Goal: Task Accomplishment & Management: Use online tool/utility

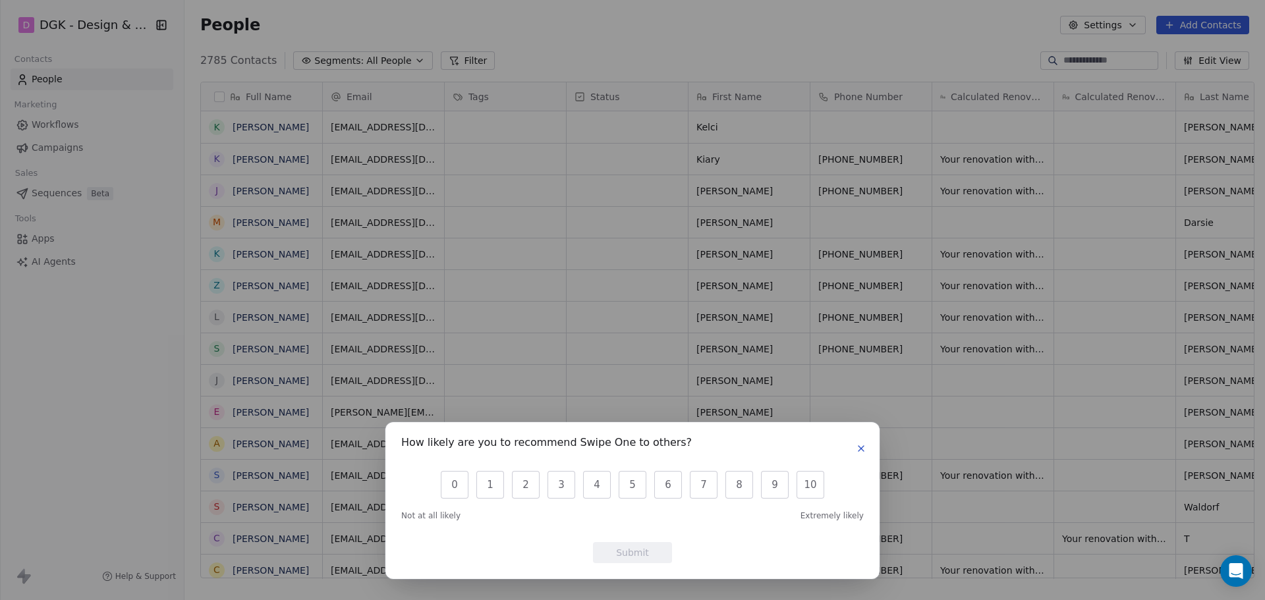
scroll to position [518, 1076]
click at [870, 447] on div "How likely are you to recommend Swipe One to others? 0 1 2 3 4 5 6 7 8 9 10 Not…" at bounding box center [632, 500] width 494 height 157
click at [860, 447] on icon "button" at bounding box center [861, 448] width 11 height 11
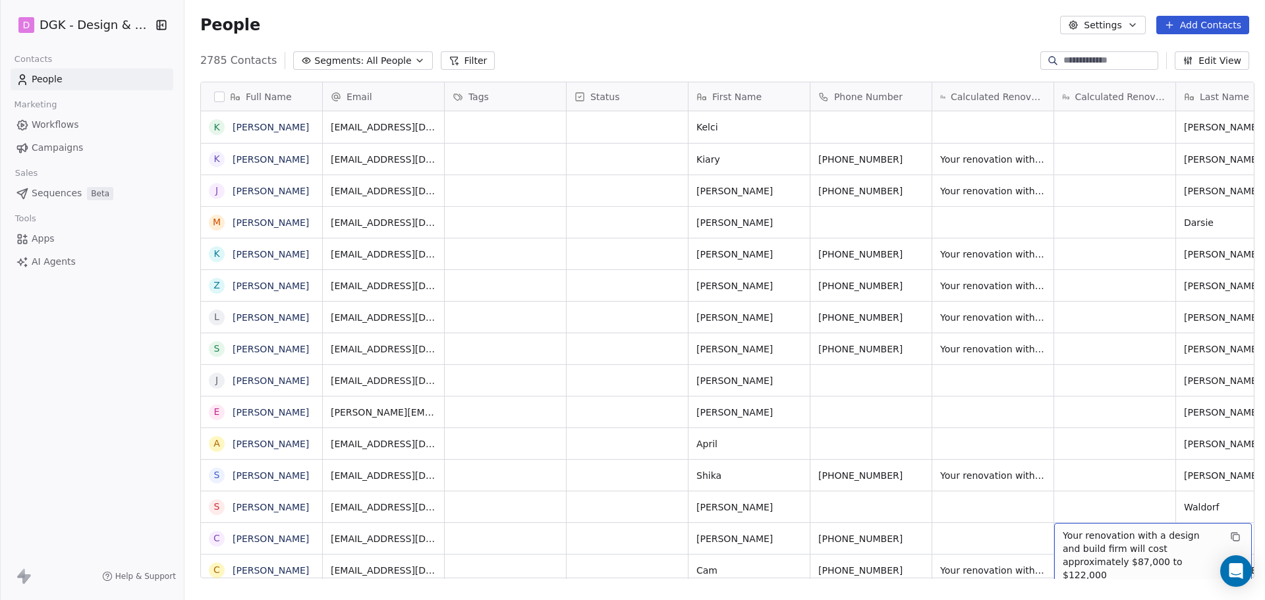
scroll to position [14, 0]
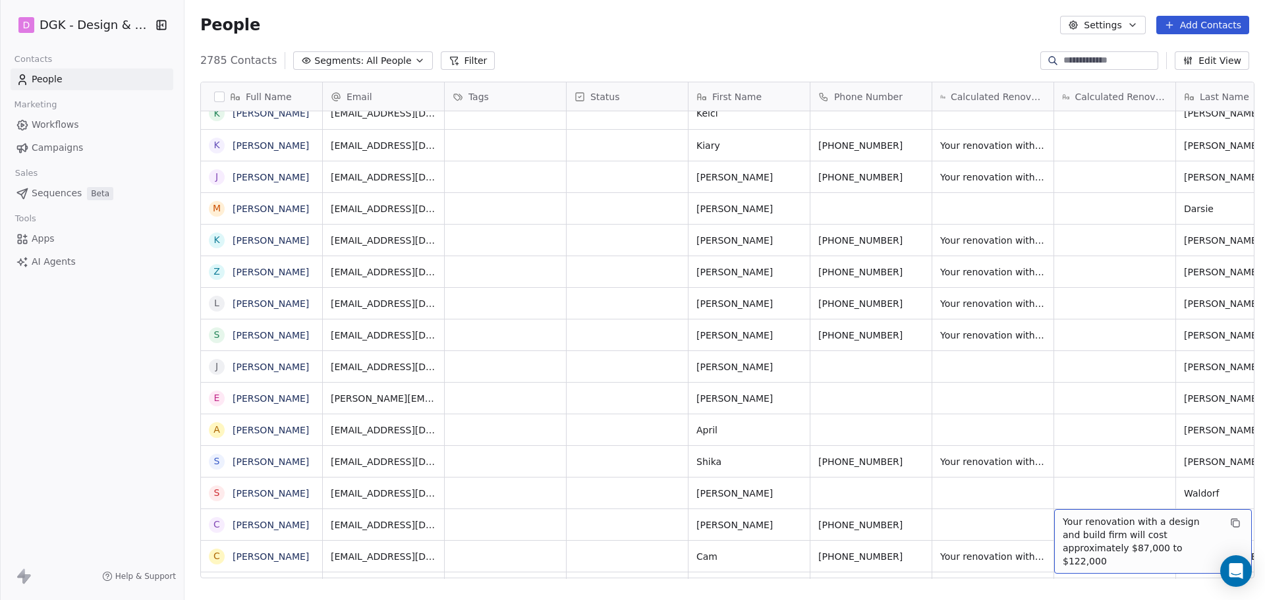
click at [1014, 104] on div "Calculated Renovation Cost (Bathrooms)" at bounding box center [992, 96] width 121 height 28
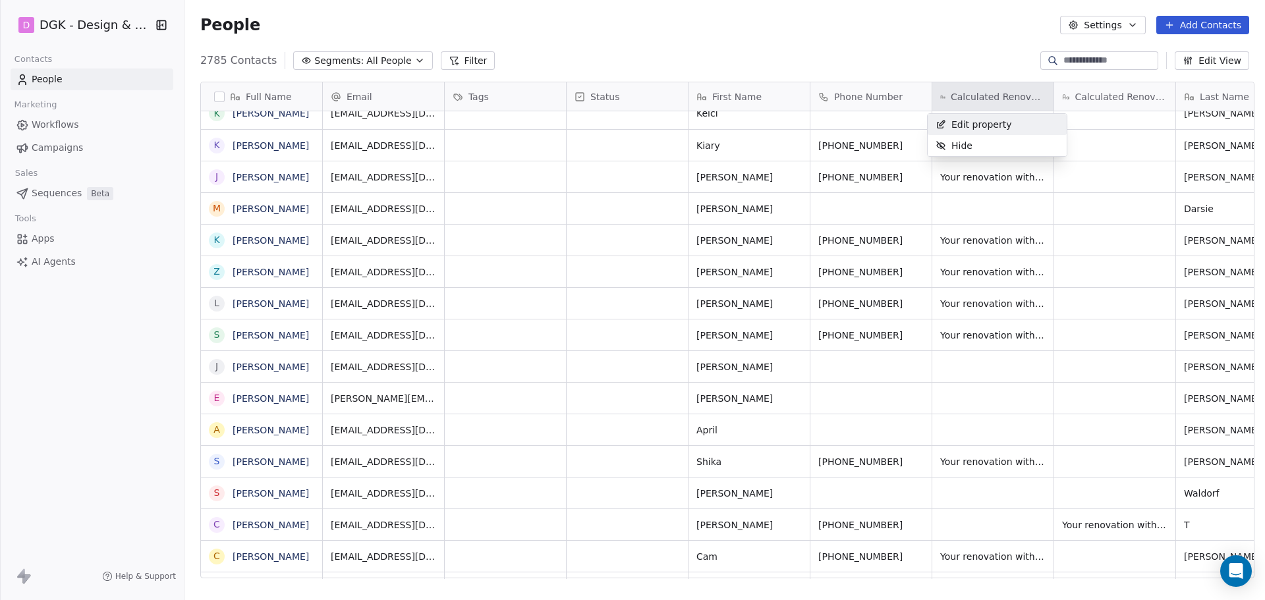
click at [963, 69] on html "D DGK - Design & Build Contacts People Marketing Workflows Campaigns Sales Sequ…" at bounding box center [632, 300] width 1265 height 600
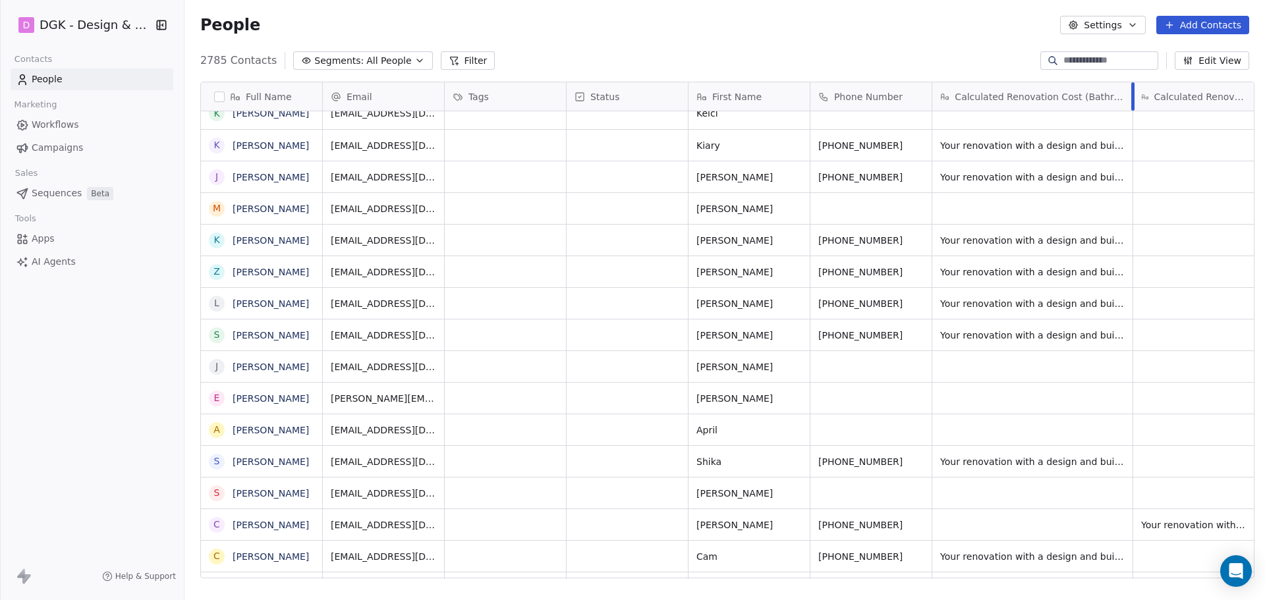
drag, startPoint x: 1046, startPoint y: 97, endPoint x: 1125, endPoint y: 102, distance: 79.3
click at [1131, 102] on div at bounding box center [1132, 96] width 3 height 28
click at [890, 51] on div "2785 Contacts Segments: All People Filter Edit View" at bounding box center [725, 60] width 1081 height 21
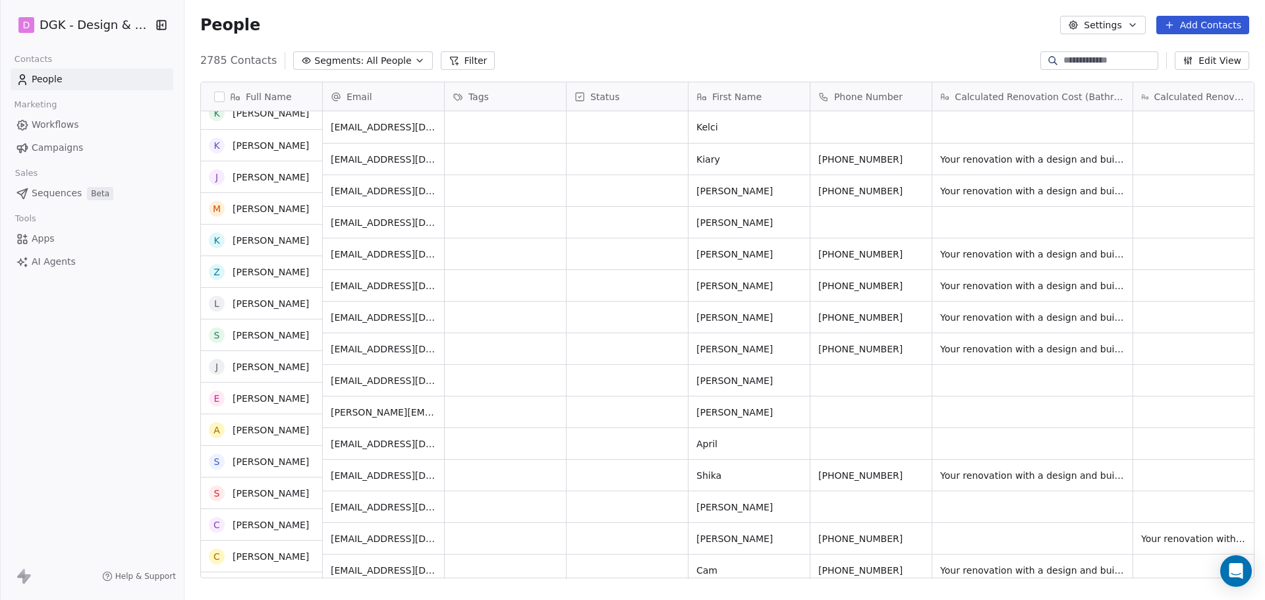
scroll to position [0, 0]
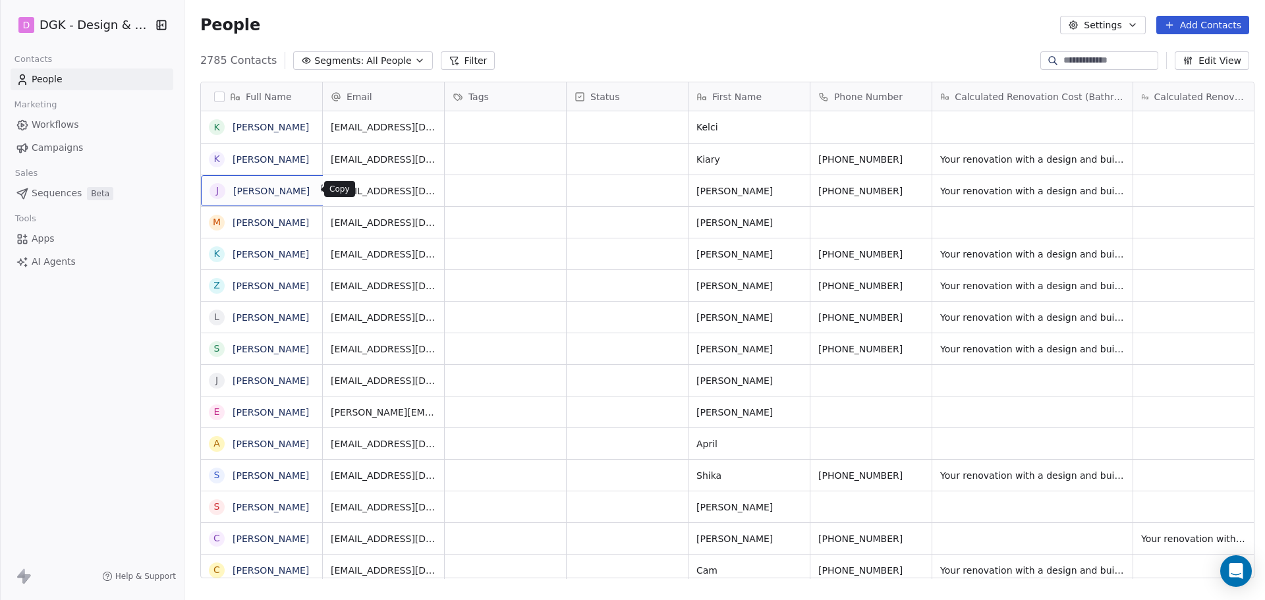
click at [320, 192] on icon "grid" at bounding box center [325, 189] width 11 height 11
click at [499, 192] on icon "grid" at bounding box center [504, 189] width 11 height 11
drag, startPoint x: 911, startPoint y: 185, endPoint x: 804, endPoint y: 64, distance: 162.0
click at [915, 185] on icon "grid" at bounding box center [918, 188] width 6 height 6
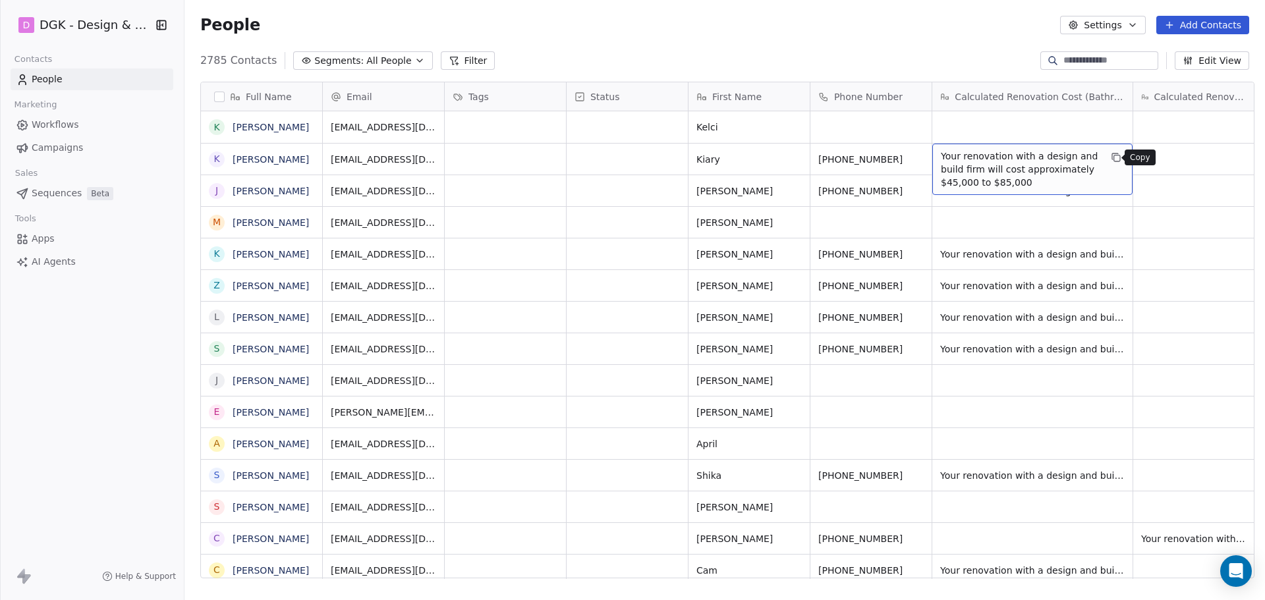
click at [1111, 154] on icon "grid" at bounding box center [1116, 157] width 11 height 11
